Goal: Task Accomplishment & Management: Use online tool/utility

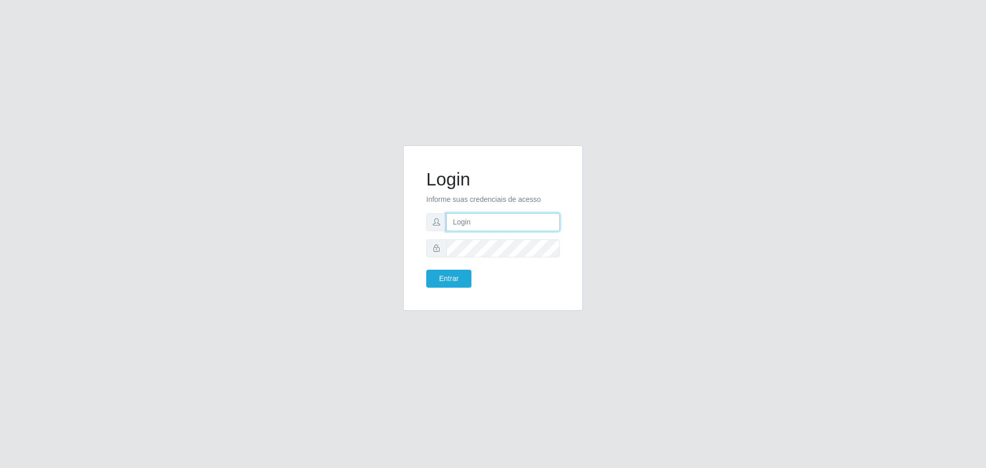
type input "[EMAIL_ADDRESS][DOMAIN_NAME]"
click at [447, 273] on button "Entrar" at bounding box center [448, 279] width 45 height 18
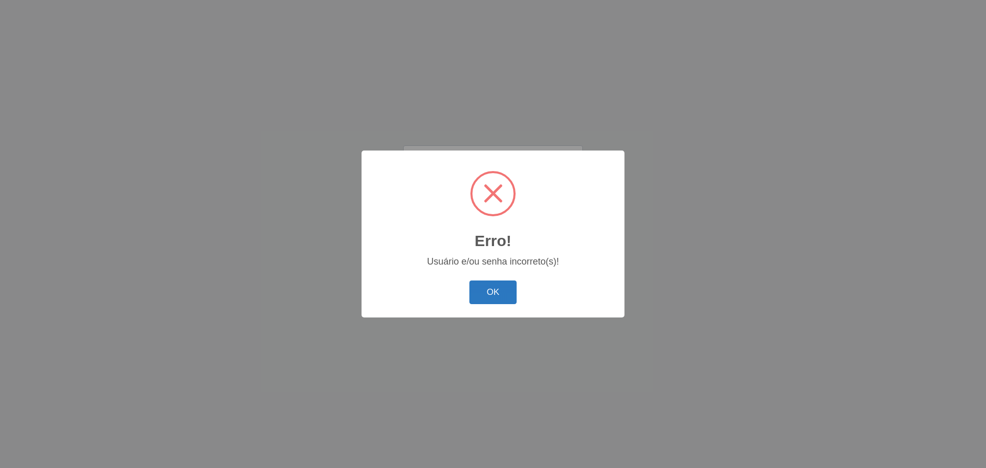
click at [470, 283] on button "OK" at bounding box center [493, 292] width 48 height 24
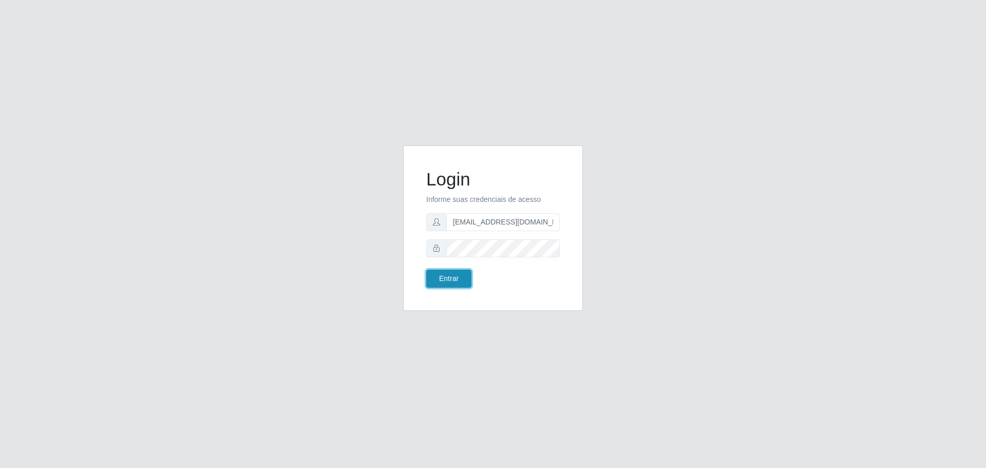
click at [446, 278] on button "Entrar" at bounding box center [448, 279] width 45 height 18
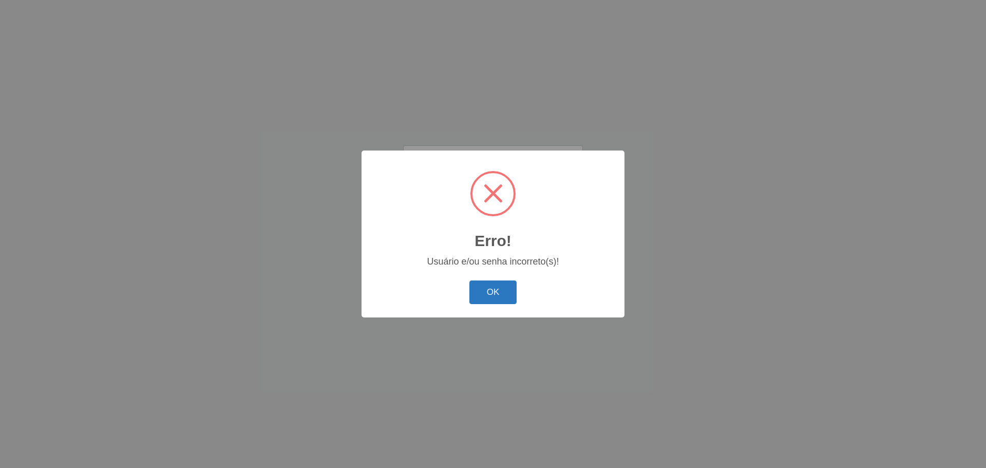
click at [479, 284] on button "OK" at bounding box center [493, 292] width 48 height 24
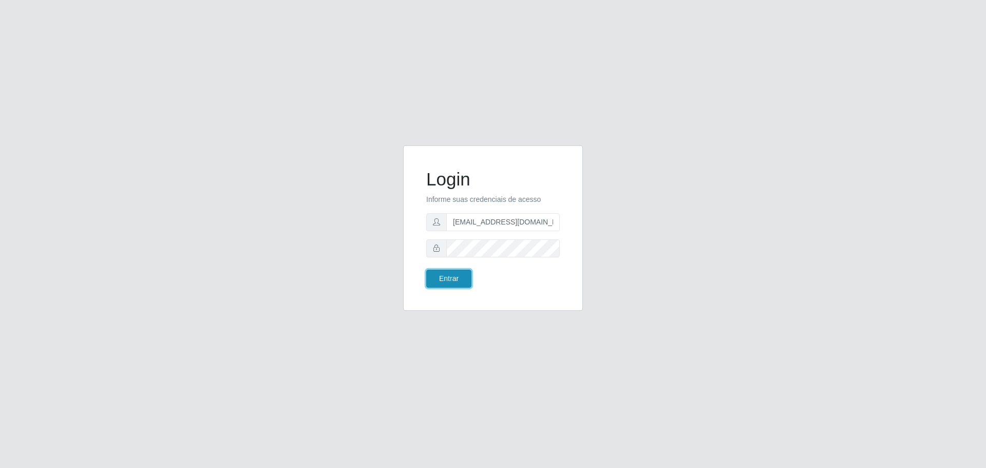
click at [445, 276] on button "Entrar" at bounding box center [448, 279] width 45 height 18
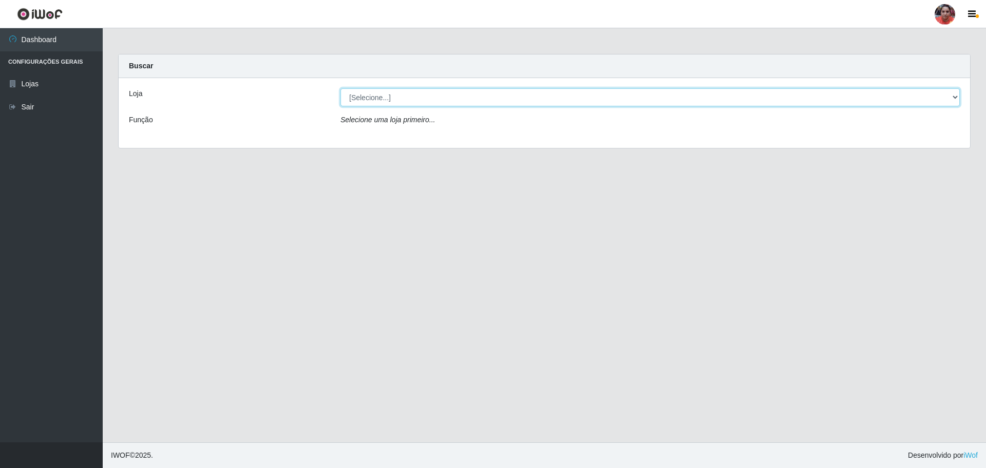
click at [855, 104] on select "[Selecione...] Mar Vermelho - Loja 05" at bounding box center [650, 97] width 619 height 18
select select "252"
click at [341, 88] on select "[Selecione...] Mar Vermelho - Loja 05" at bounding box center [650, 97] width 619 height 18
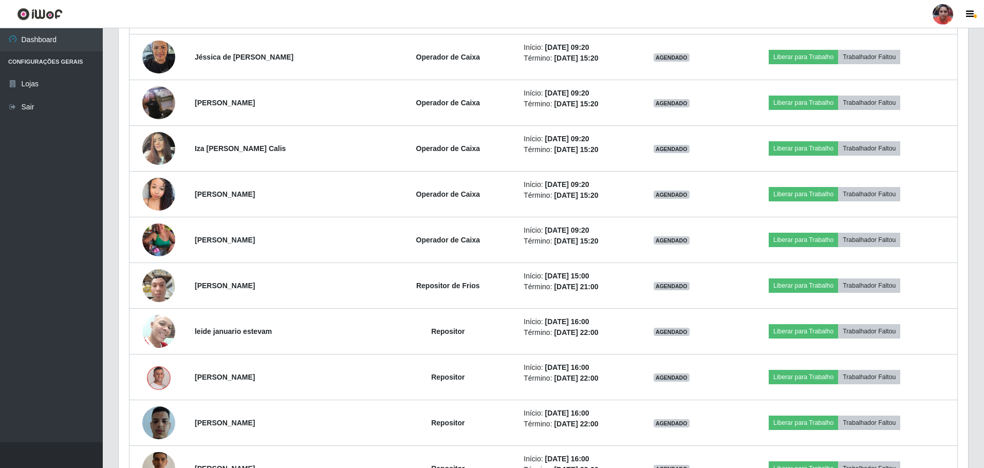
scroll to position [822, 0]
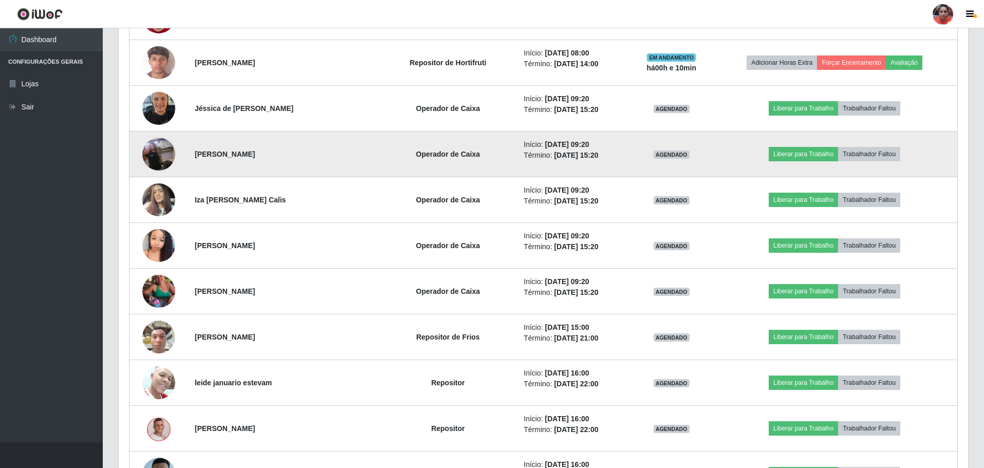
click at [149, 162] on img at bounding box center [158, 154] width 33 height 59
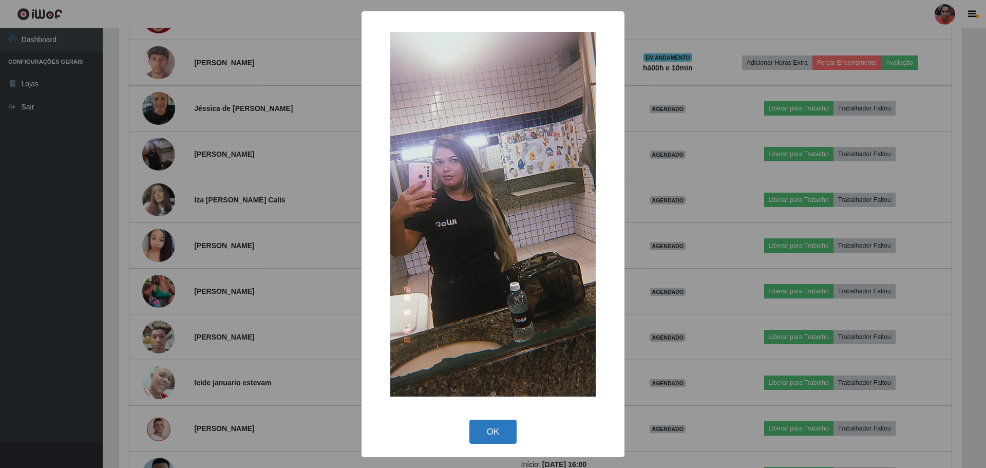
click at [502, 438] on button "OK" at bounding box center [493, 432] width 48 height 24
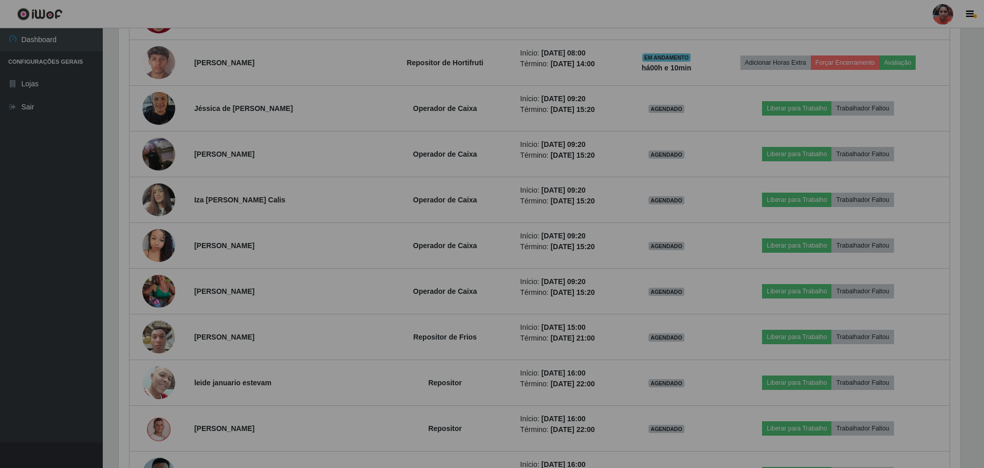
scroll to position [213, 849]
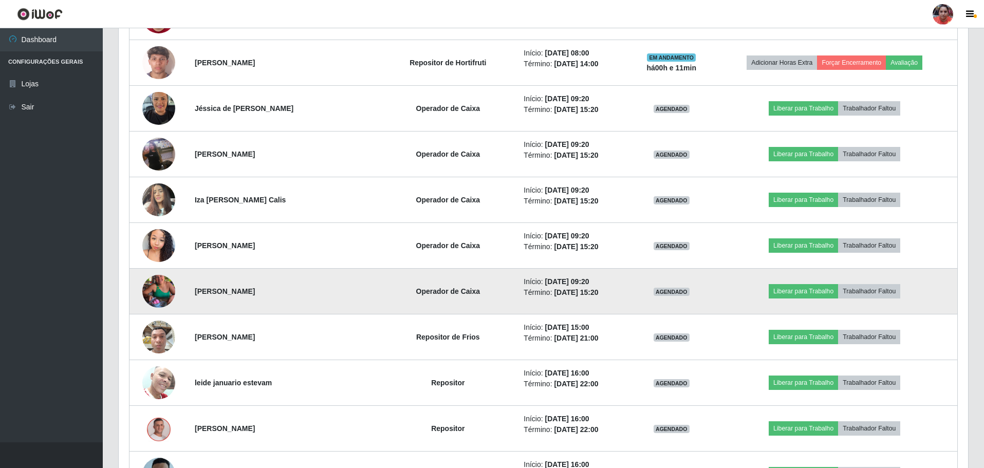
click at [160, 286] on img at bounding box center [158, 291] width 33 height 59
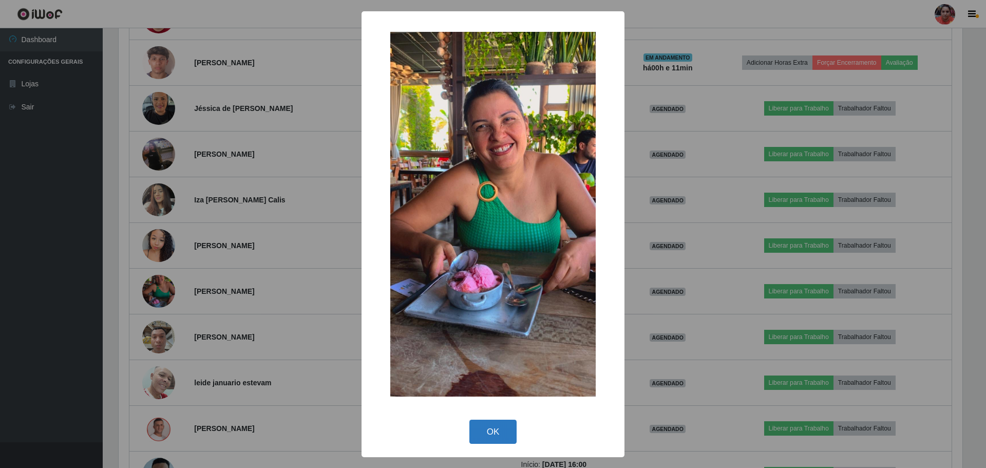
click at [473, 442] on button "OK" at bounding box center [493, 432] width 48 height 24
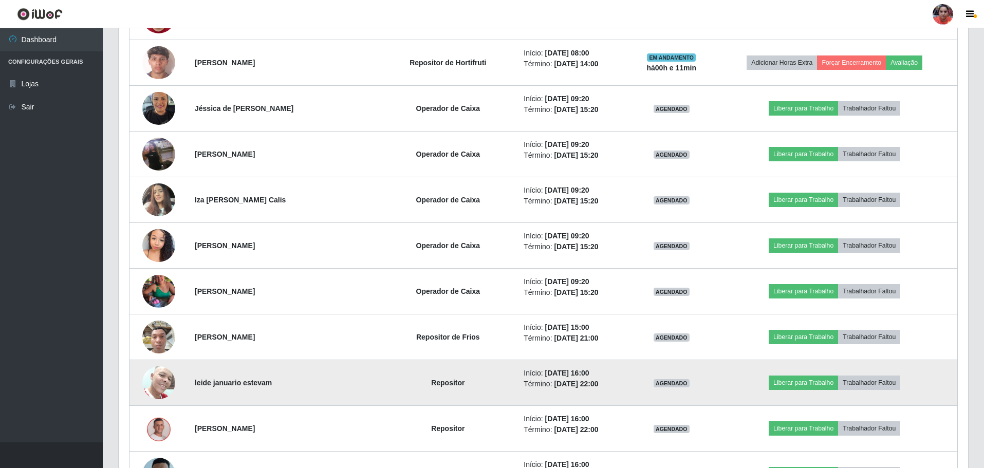
scroll to position [213, 849]
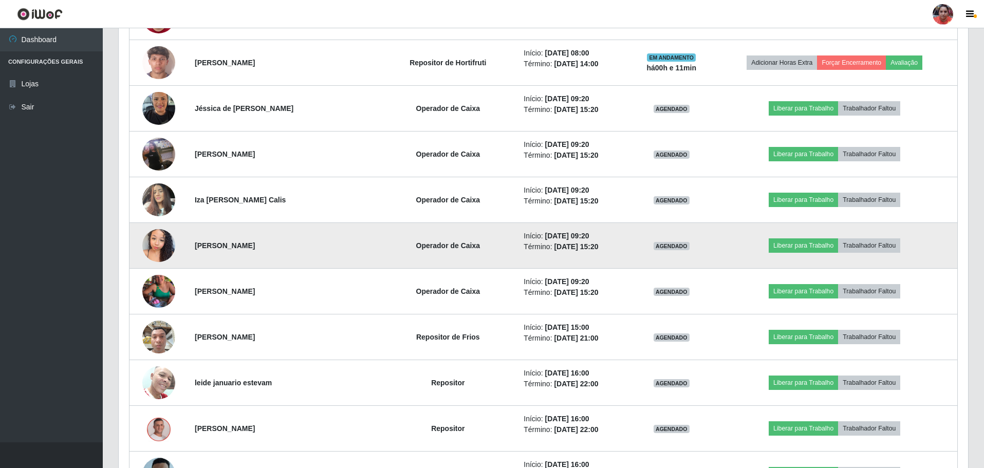
click at [159, 250] on img at bounding box center [158, 245] width 33 height 44
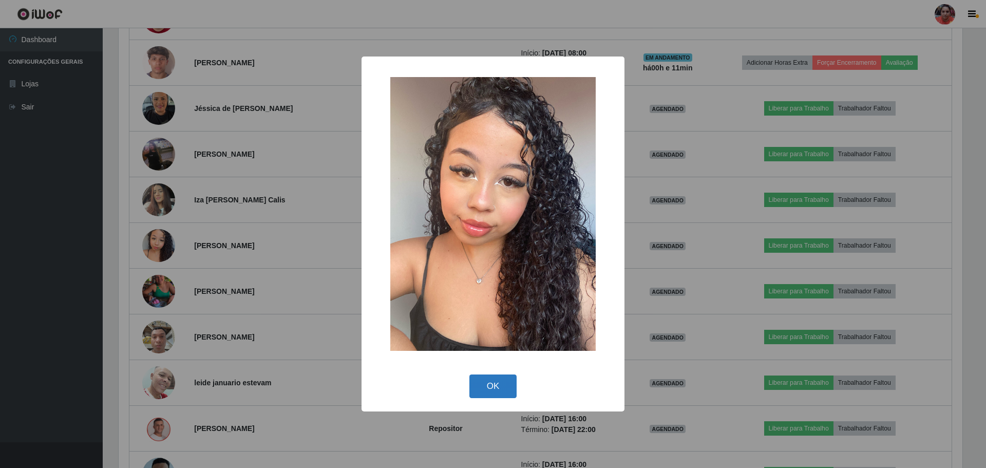
click at [515, 384] on button "OK" at bounding box center [493, 386] width 48 height 24
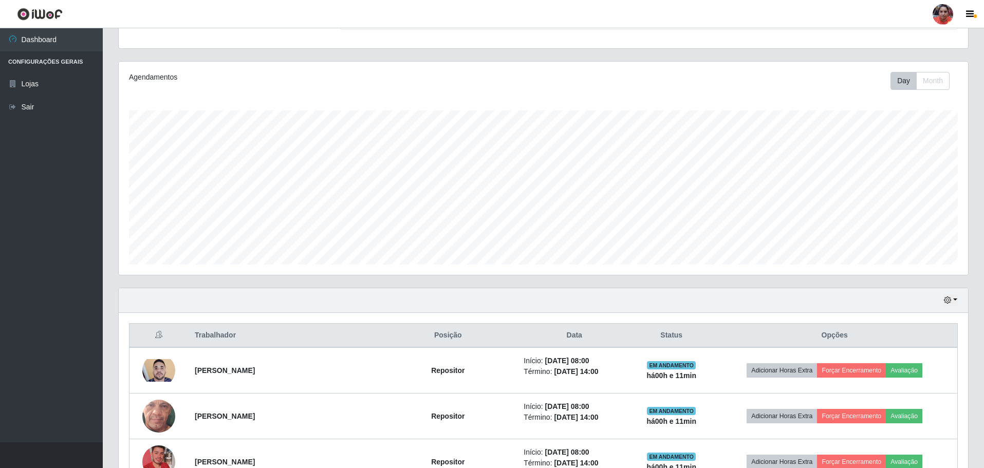
scroll to position [0, 0]
